Goal: Book appointment/travel/reservation

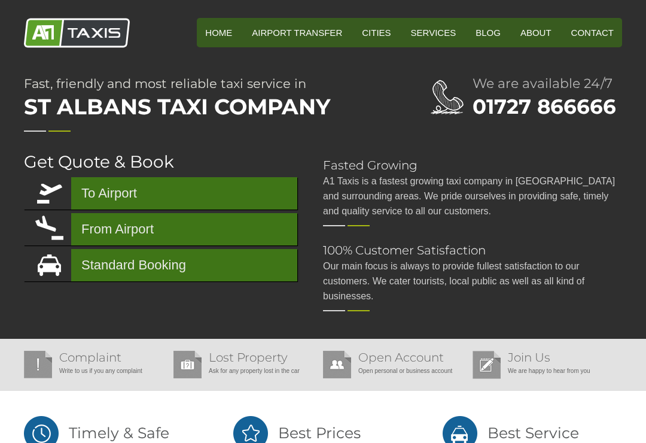
click at [101, 196] on link "To Airport" at bounding box center [161, 193] width 274 height 32
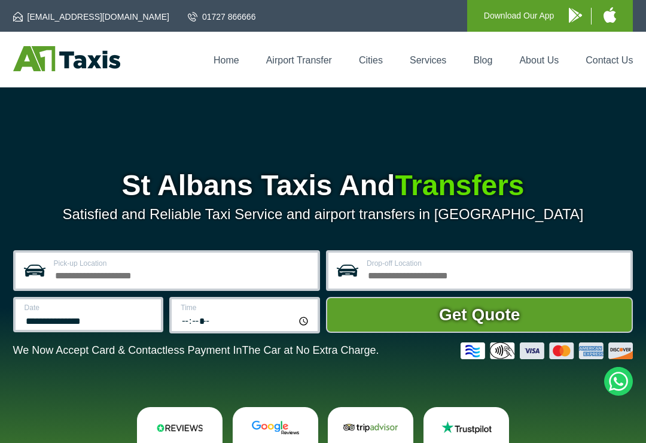
scroll to position [45, 0]
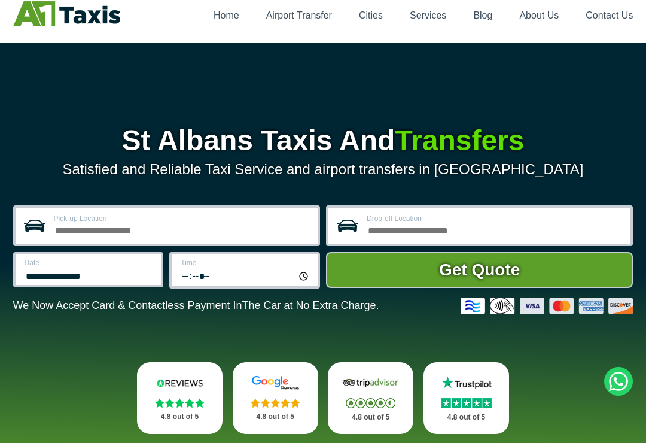
click at [67, 230] on input "Pick-up Location" at bounding box center [182, 229] width 257 height 14
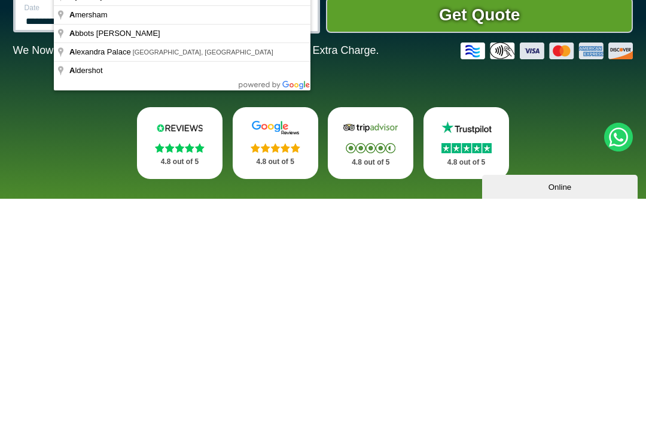
scroll to position [63, 0]
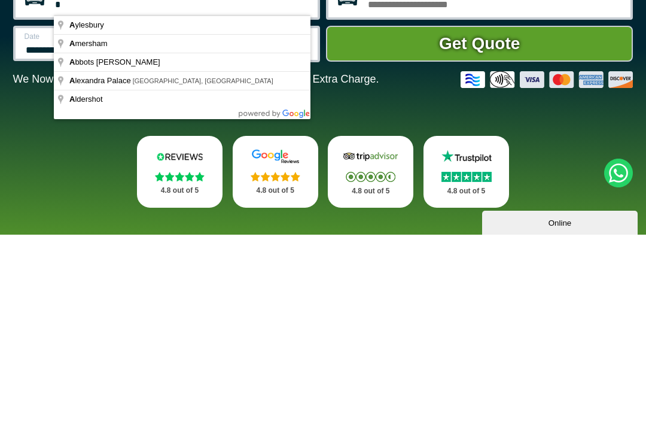
type input "*"
click at [87, 180] on div "**********" at bounding box center [323, 262] width 621 height 308
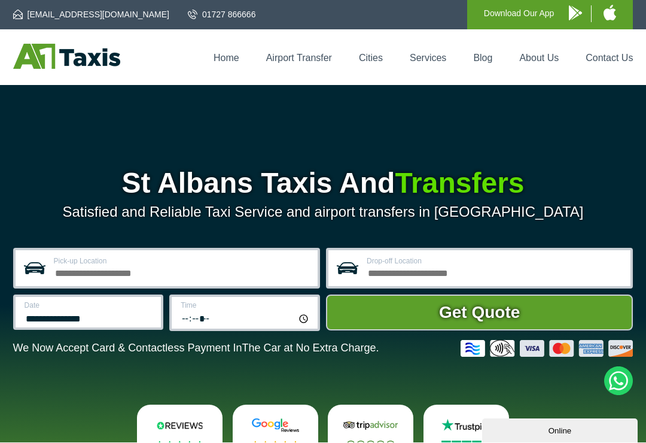
scroll to position [0, 0]
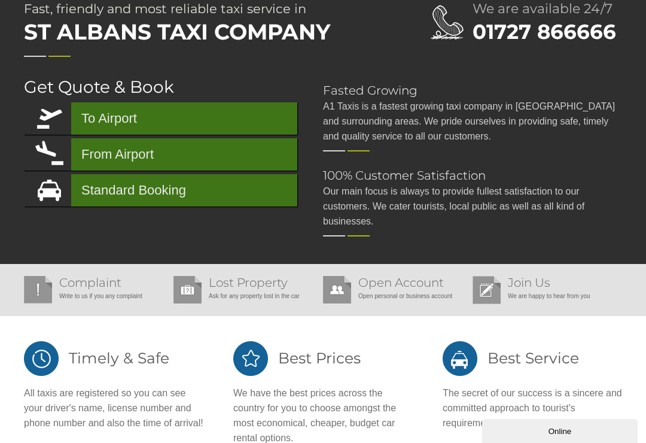
click at [98, 196] on link "Standard Booking" at bounding box center [161, 190] width 274 height 32
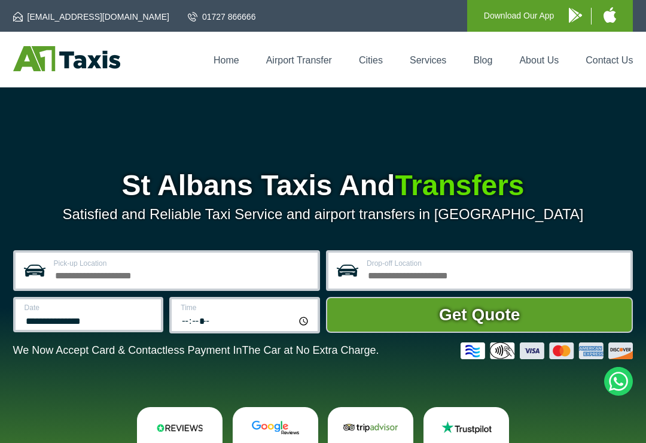
click at [56, 277] on input "Pick-up Location" at bounding box center [182, 274] width 257 height 14
